Goal: Task Accomplishment & Management: Use online tool/utility

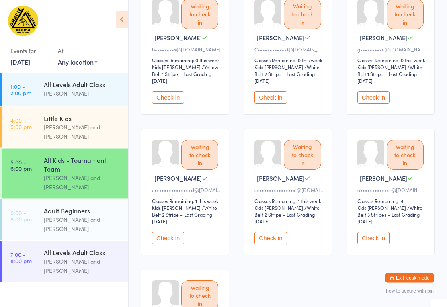
scroll to position [266, 0]
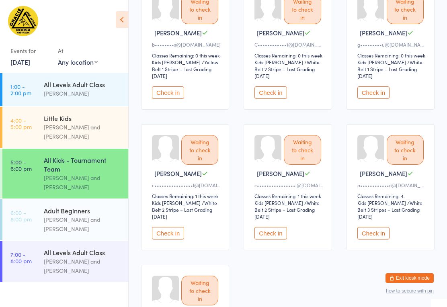
click at [376, 96] on div "Waiting to check in Ash J g•••••••••u@[DOMAIN_NAME] Classes Remaining: 0 this w…" at bounding box center [390, 47] width 88 height 126
click at [374, 90] on button "Check in" at bounding box center [373, 92] width 32 height 12
click at [169, 227] on button "Check in" at bounding box center [168, 233] width 32 height 12
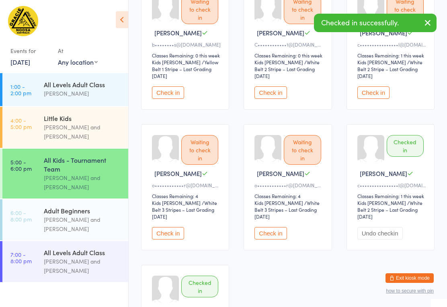
click at [378, 86] on button "Check in" at bounding box center [373, 92] width 32 height 12
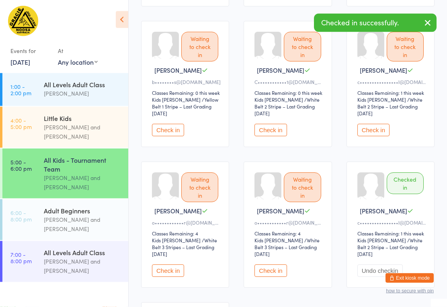
scroll to position [198, 0]
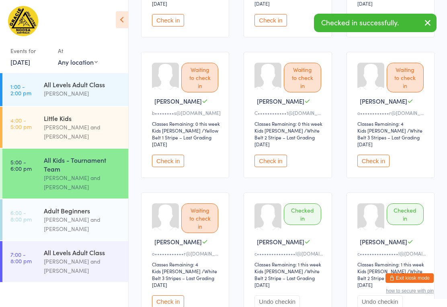
click at [162, 155] on button "Check in" at bounding box center [168, 161] width 32 height 12
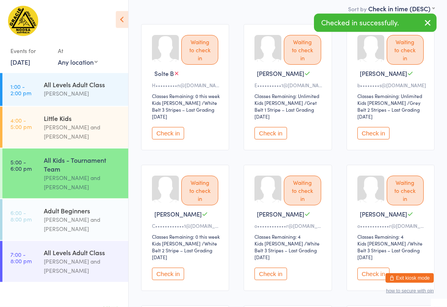
scroll to position [85, 0]
click at [372, 127] on button "Check in" at bounding box center [373, 133] width 32 height 12
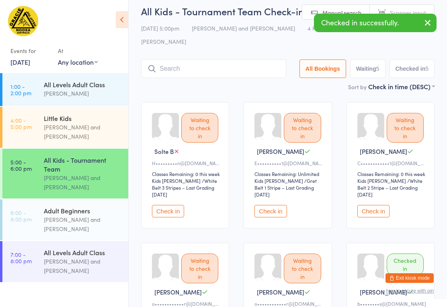
click at [232, 59] on input "search" at bounding box center [213, 68] width 145 height 18
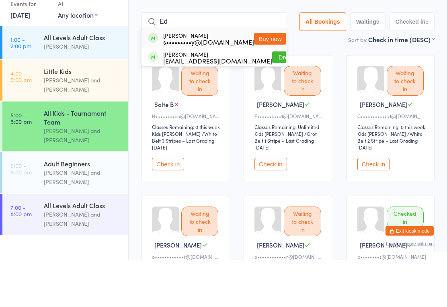
type input "E"
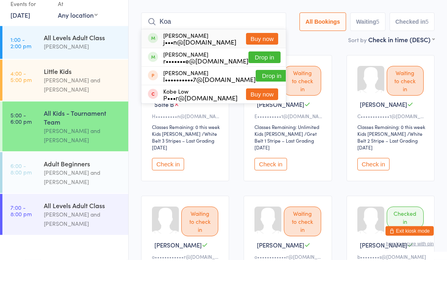
type input "Koa"
click at [261, 99] on button "Drop in" at bounding box center [264, 105] width 32 height 12
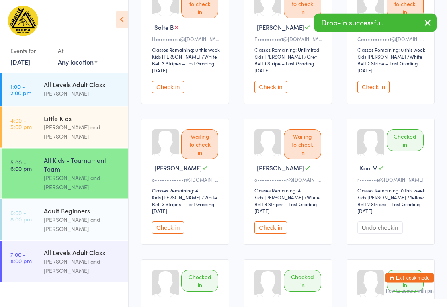
scroll to position [131, 0]
click at [160, 221] on button "Check in" at bounding box center [168, 227] width 32 height 12
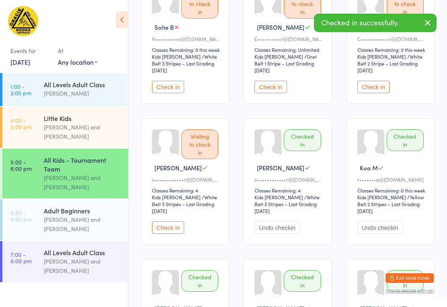
click at [168, 226] on button "Check in" at bounding box center [168, 227] width 32 height 12
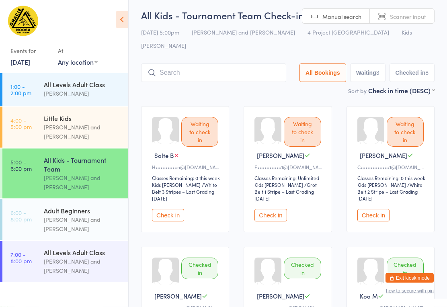
scroll to position [0, 0]
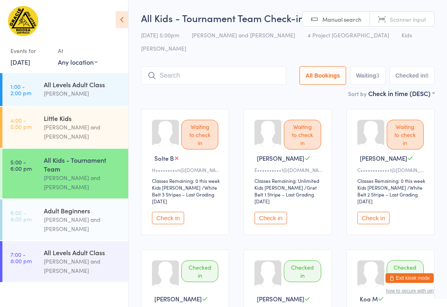
click at [242, 66] on input "search" at bounding box center [213, 75] width 145 height 18
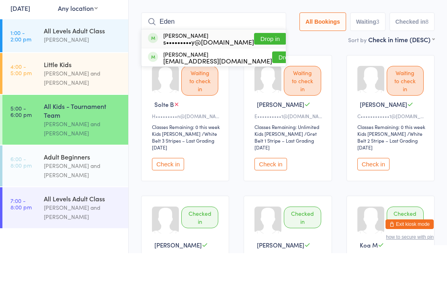
type input "Eden"
click at [254, 87] on button "Drop in" at bounding box center [270, 93] width 32 height 12
